Goal: Task Accomplishment & Management: Manage account settings

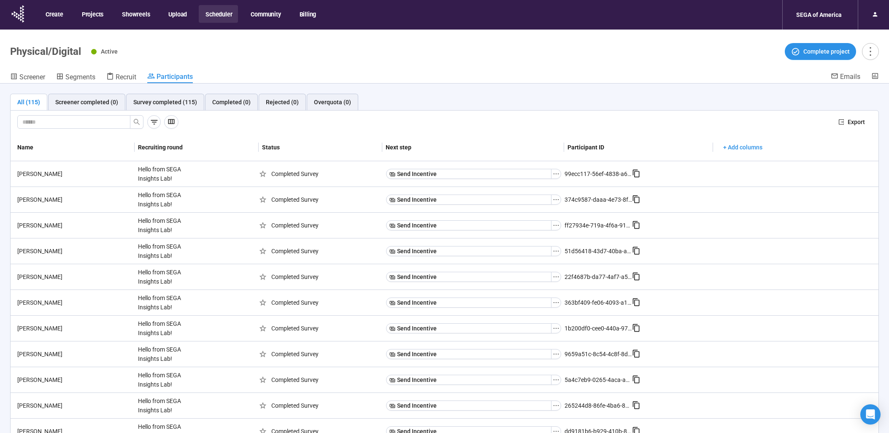
scroll to position [30, 0]
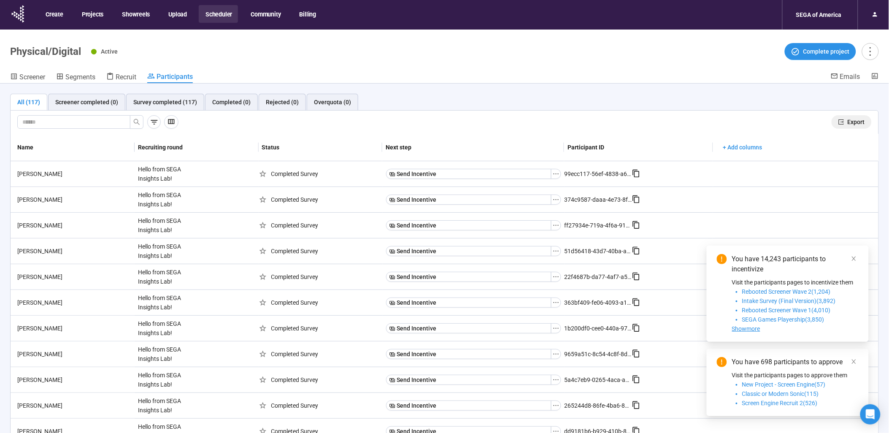
click at [848, 126] on span "Export" at bounding box center [856, 121] width 17 height 9
